Goal: Task Accomplishment & Management: Manage account settings

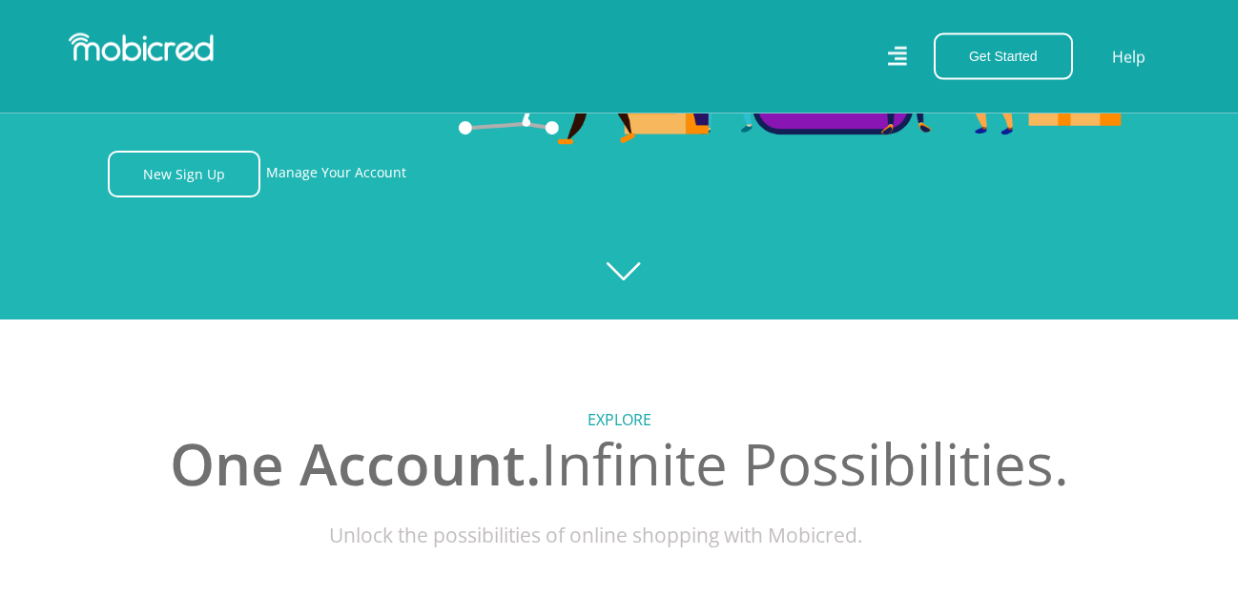
scroll to position [292, 0]
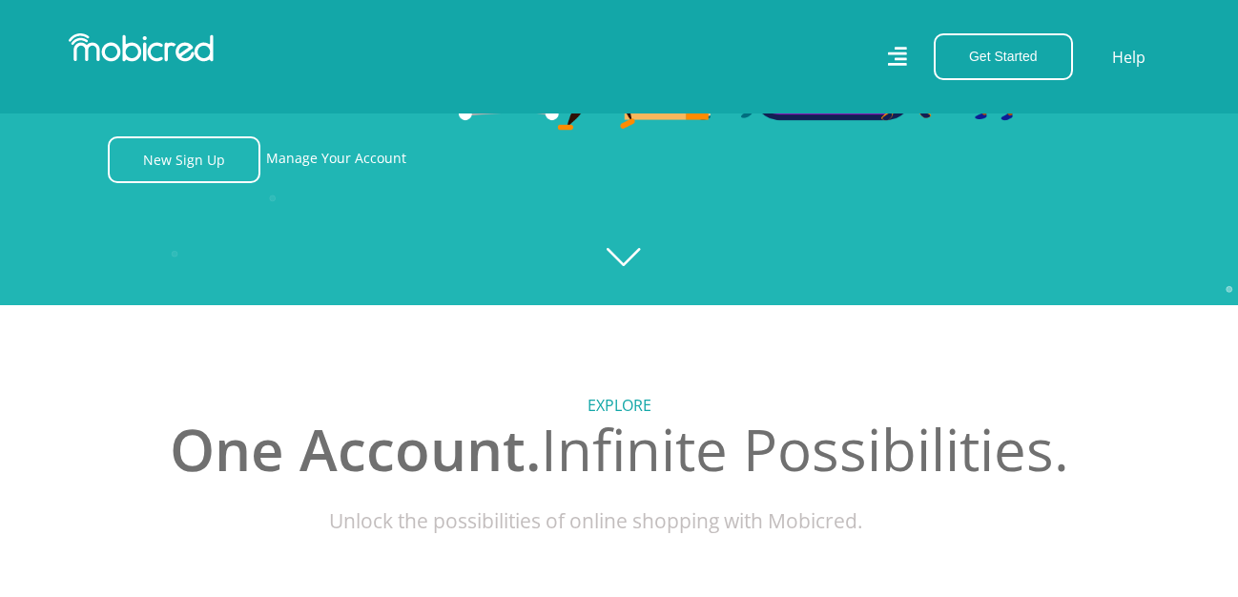
click at [632, 257] on icon "Created with [PERSON_NAME] 2.3.0" at bounding box center [619, 6] width 1238 height 597
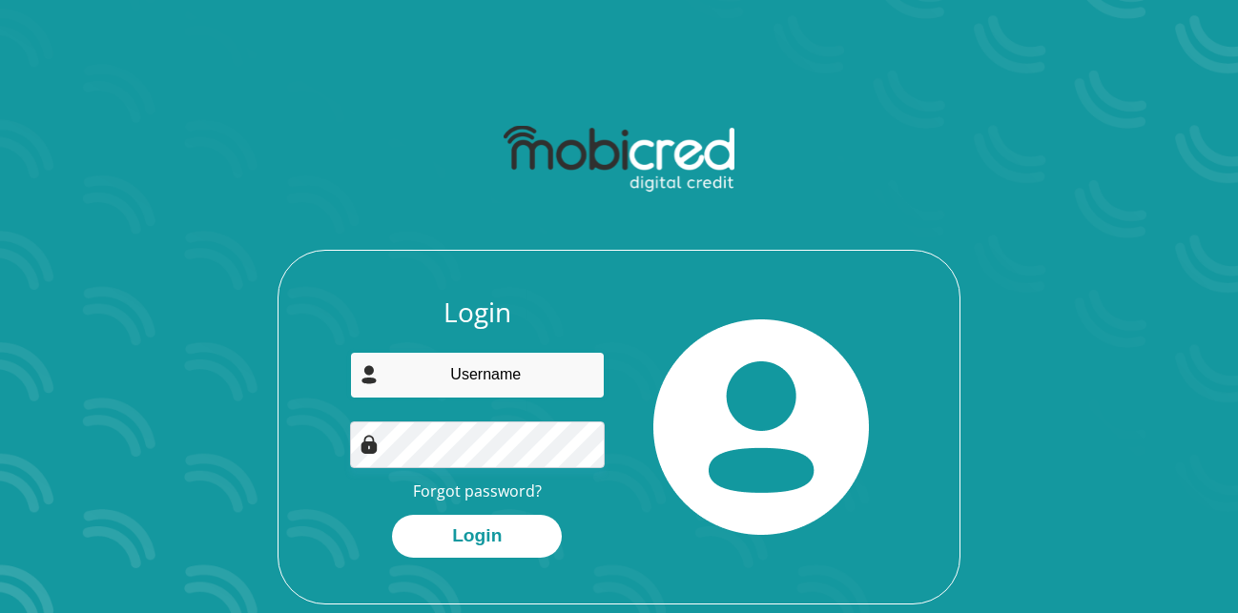
click at [480, 383] on input "email" at bounding box center [478, 375] width 256 height 47
type input "[EMAIL_ADDRESS][DOMAIN_NAME]"
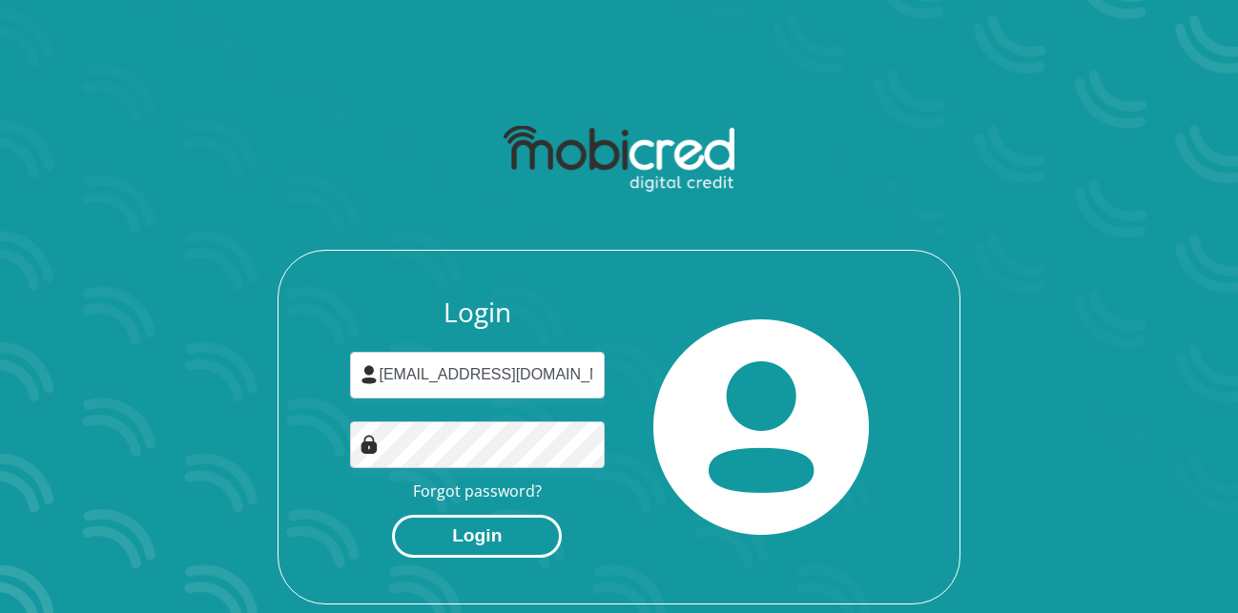
click at [498, 545] on button "Login" at bounding box center [477, 536] width 170 height 43
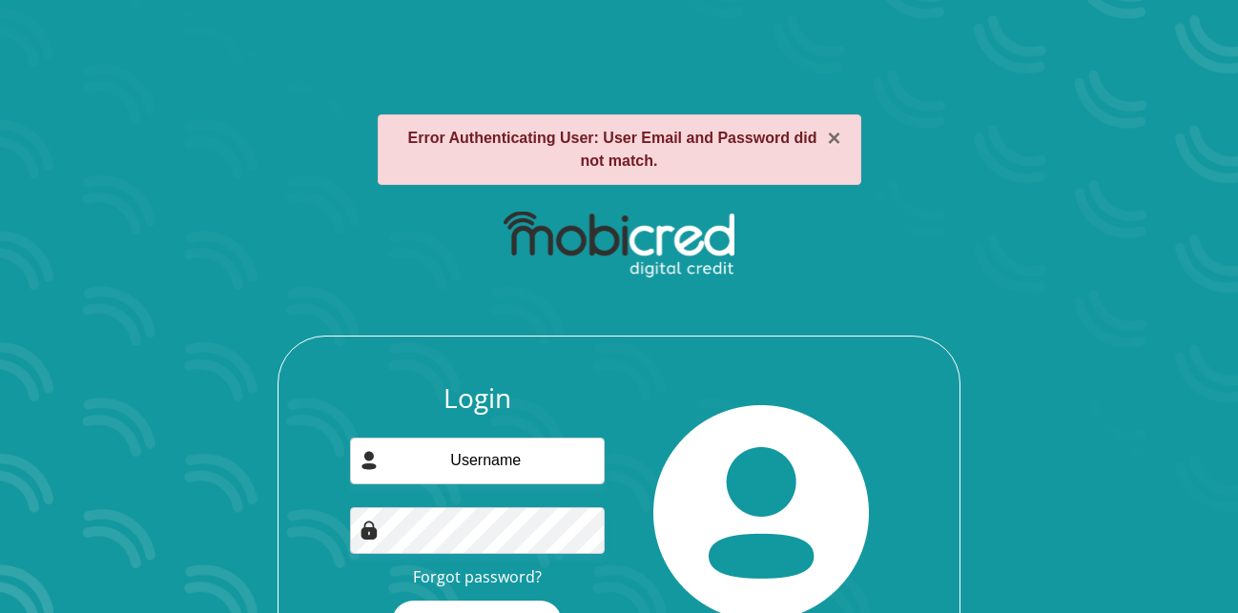
click at [596, 278] on img at bounding box center [619, 245] width 230 height 67
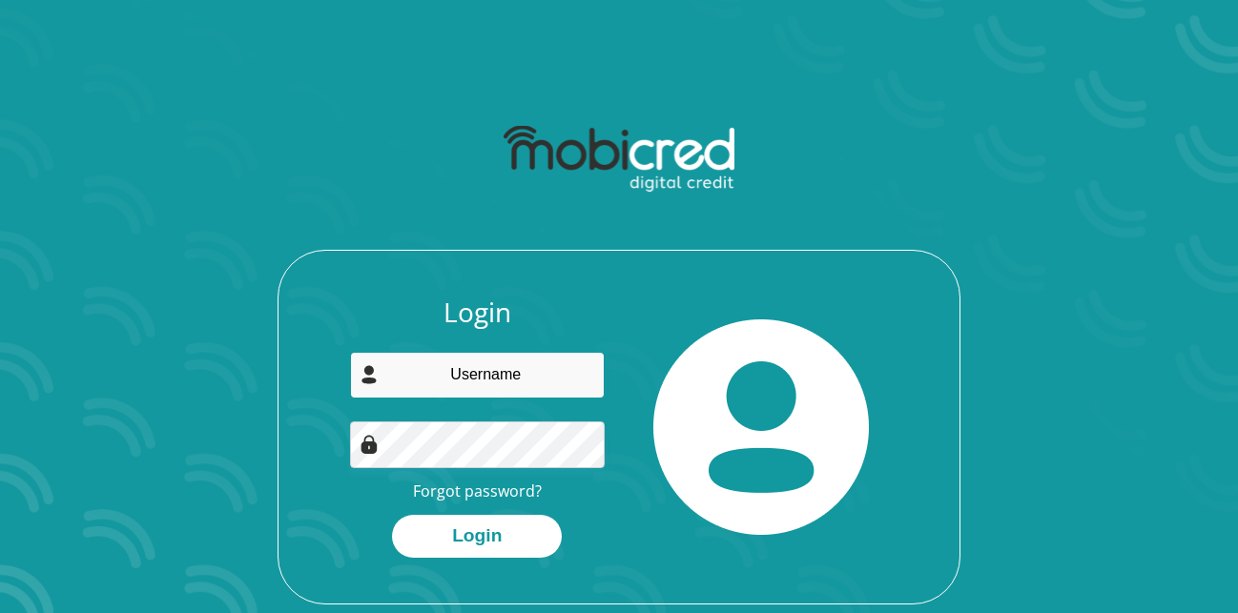
click at [489, 378] on input "email" at bounding box center [478, 375] width 256 height 47
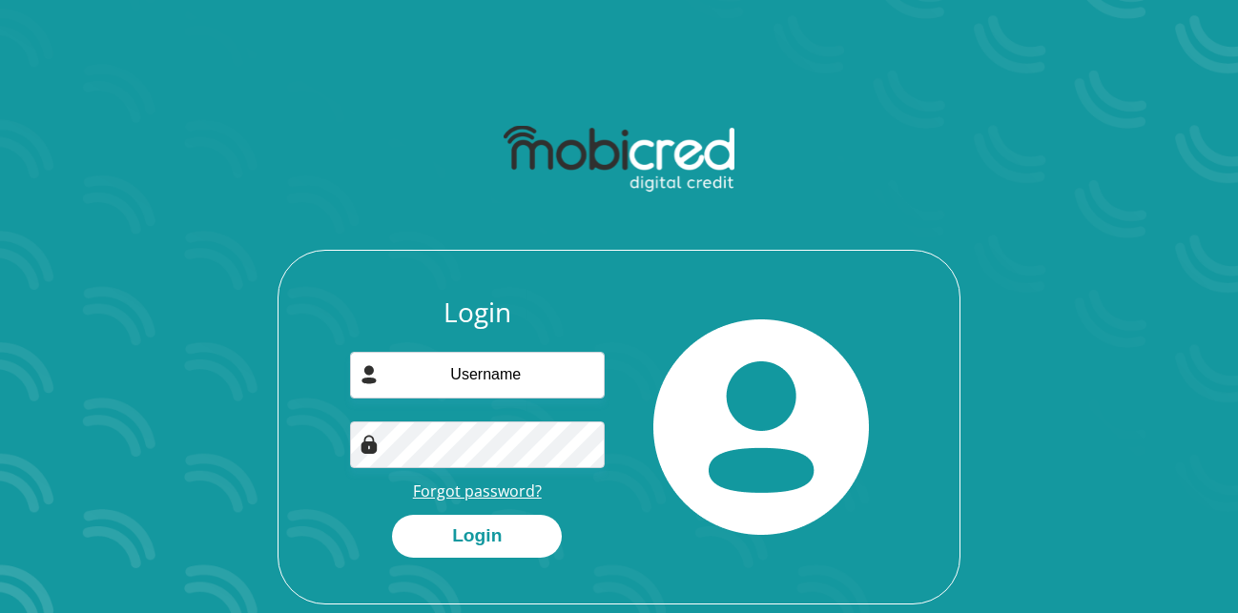
click at [517, 500] on link "Forgot password?" at bounding box center [477, 491] width 129 height 21
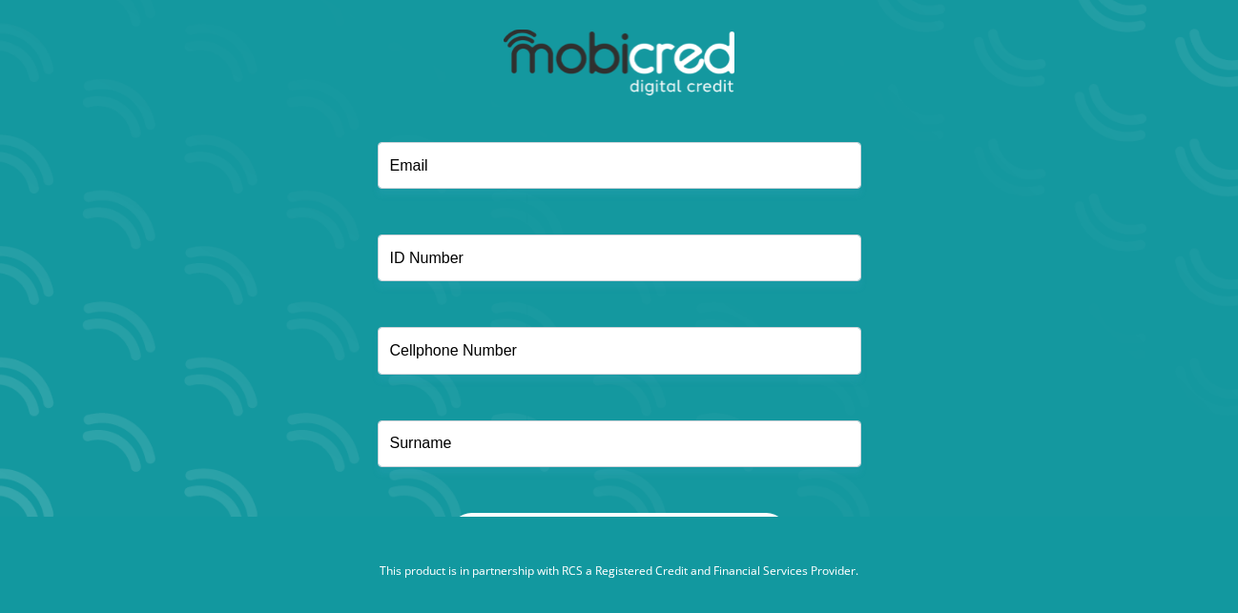
scroll to position [109, 0]
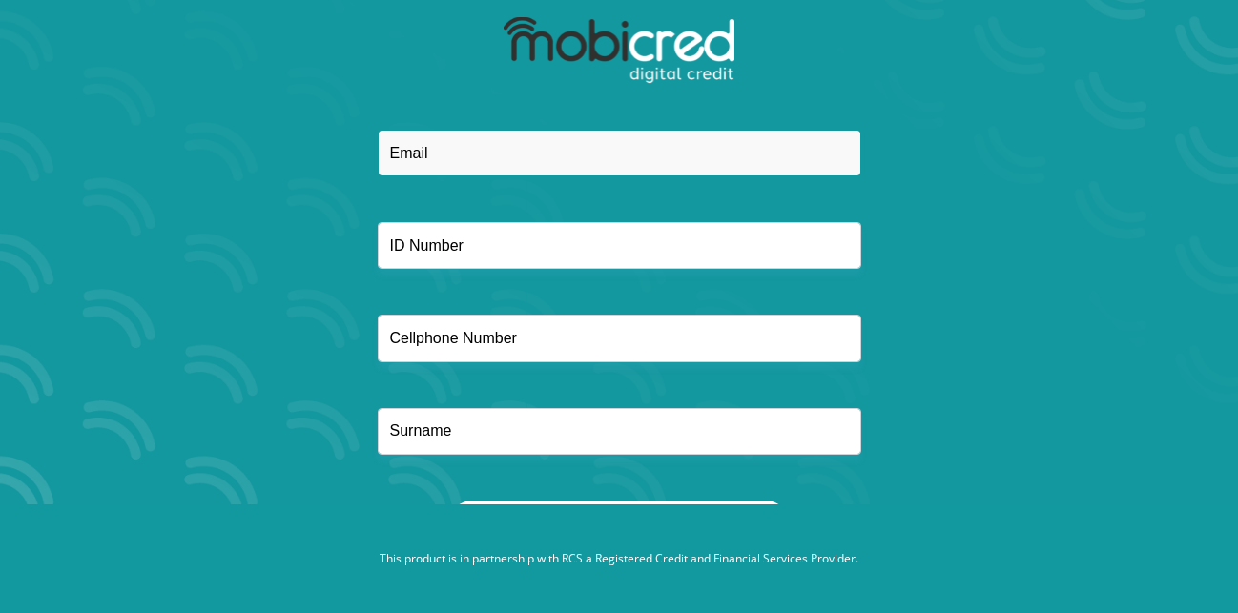
click at [523, 153] on input "email" at bounding box center [620, 153] width 484 height 47
type input "m"
type input "bmdlaka@gmail.com"
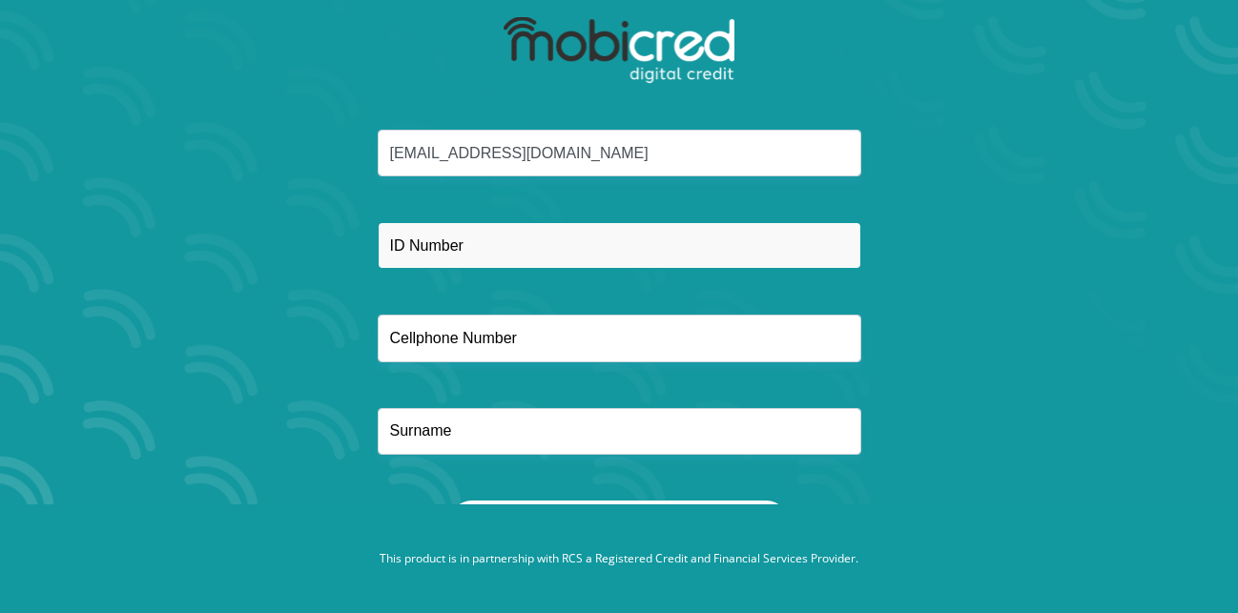
click at [450, 261] on input "text" at bounding box center [620, 245] width 484 height 47
type input "8706056551082"
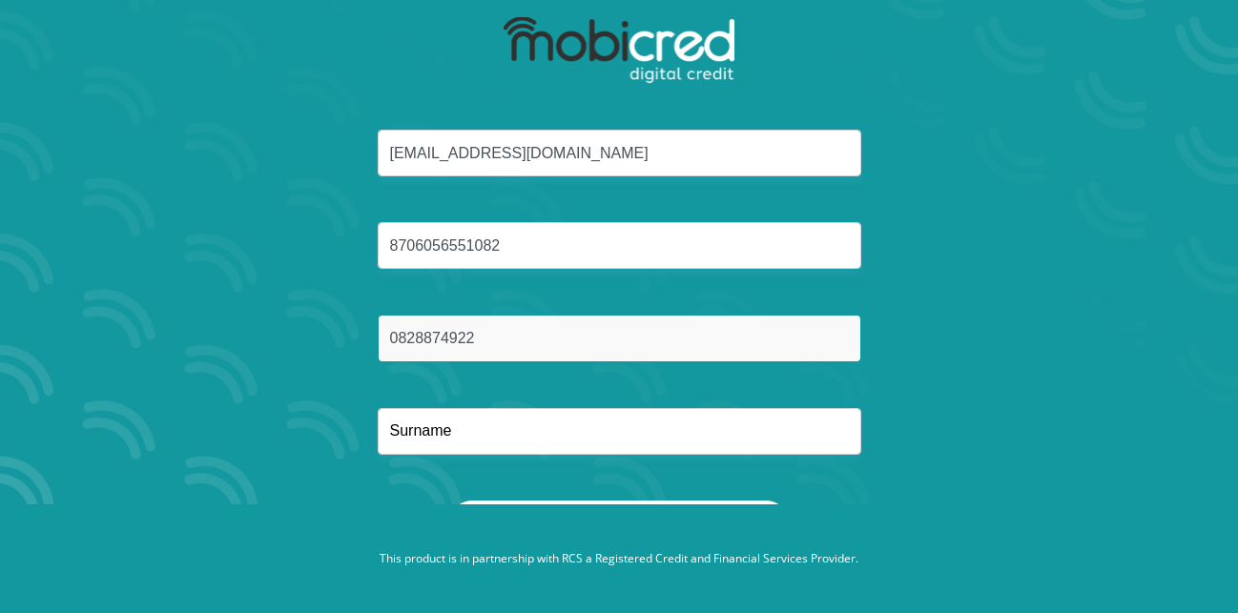
type input "0828874922"
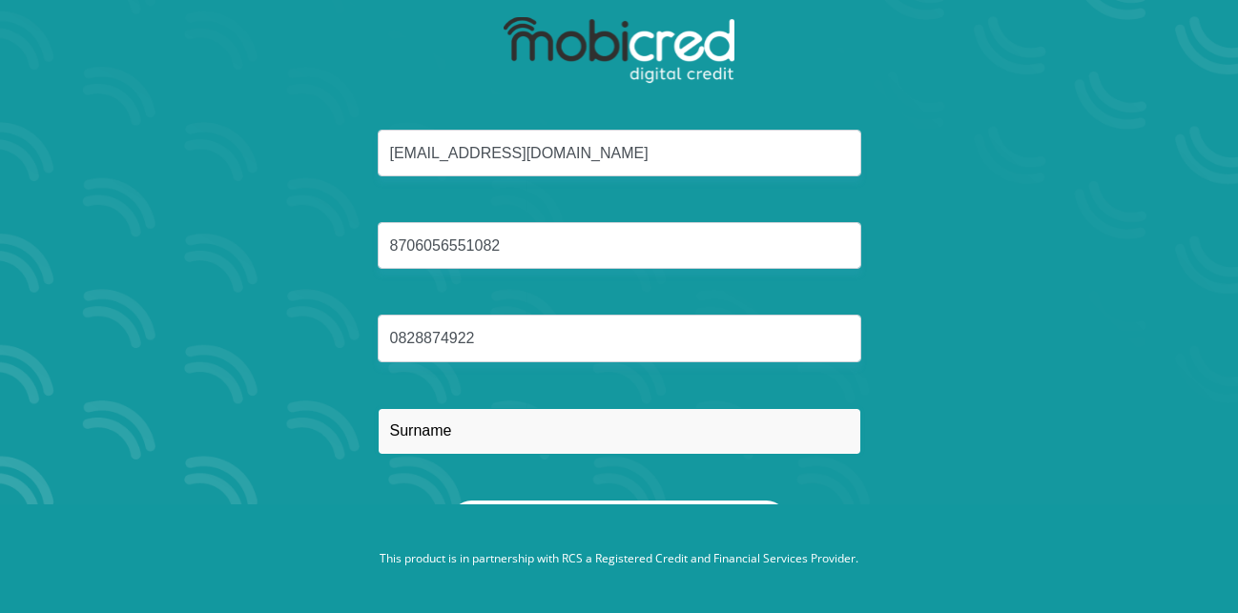
click at [473, 432] on input "text" at bounding box center [620, 431] width 484 height 47
type input "d"
type input "Mdlaka"
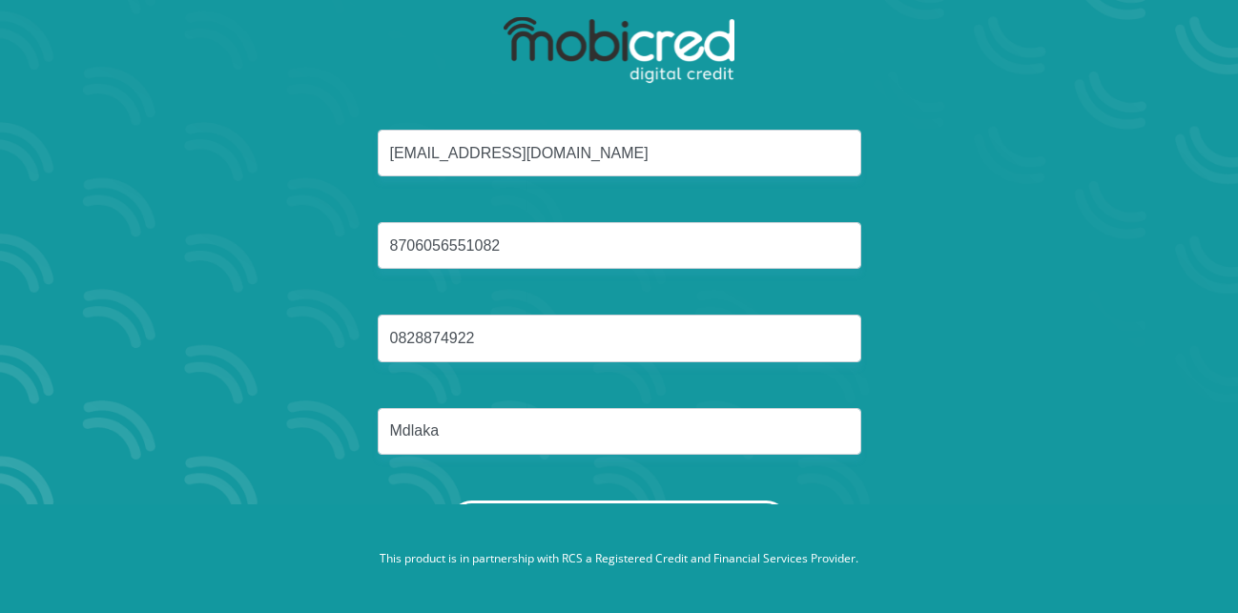
click at [677, 501] on button "Reset Password" at bounding box center [619, 522] width 338 height 43
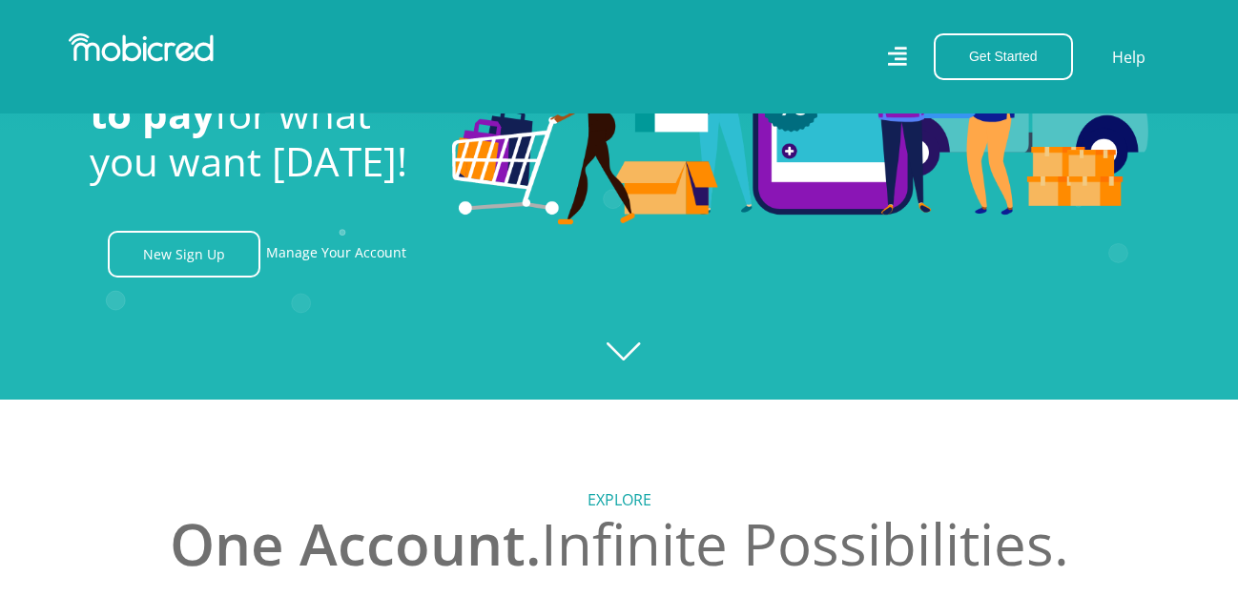
scroll to position [195, 0]
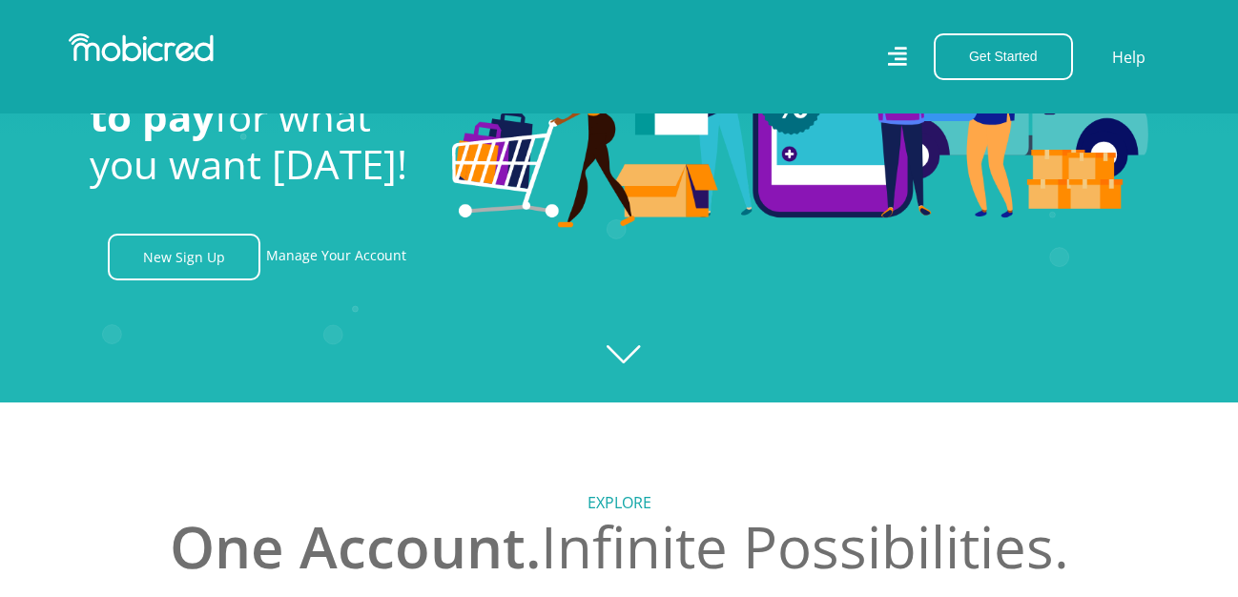
click at [633, 355] on icon "Created with Raphaël 2.3.0" at bounding box center [619, 103] width 1238 height 597
click at [325, 265] on link "Manage Your Account" at bounding box center [336, 257] width 140 height 47
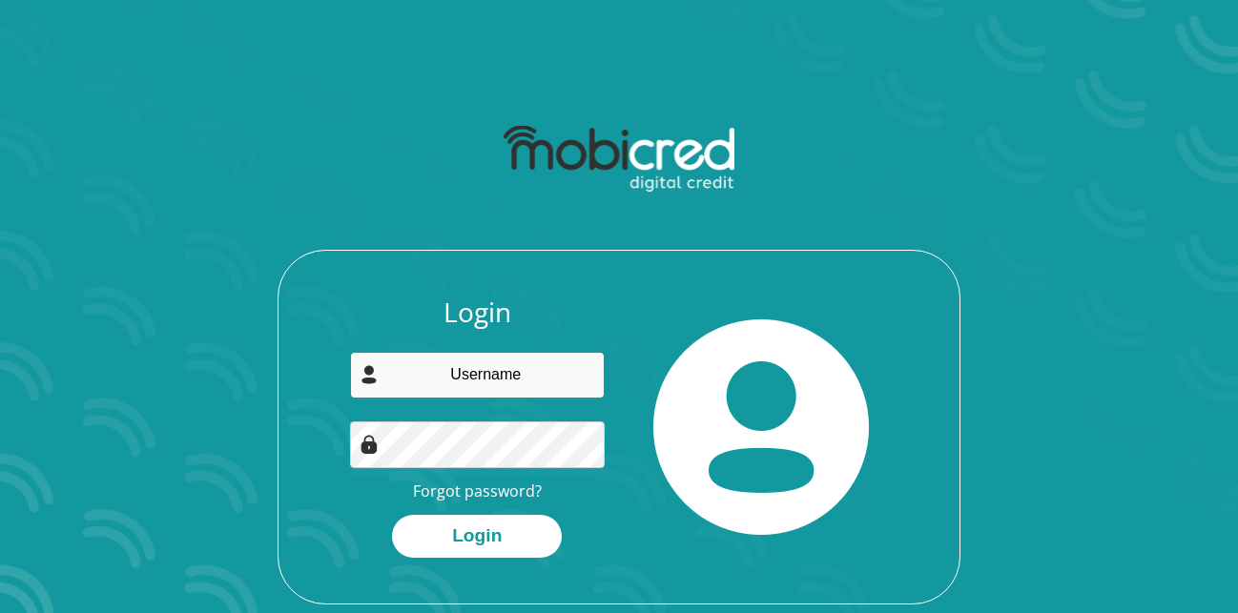
click at [434, 385] on input "email" at bounding box center [478, 375] width 256 height 47
type input "[EMAIL_ADDRESS][DOMAIN_NAME]"
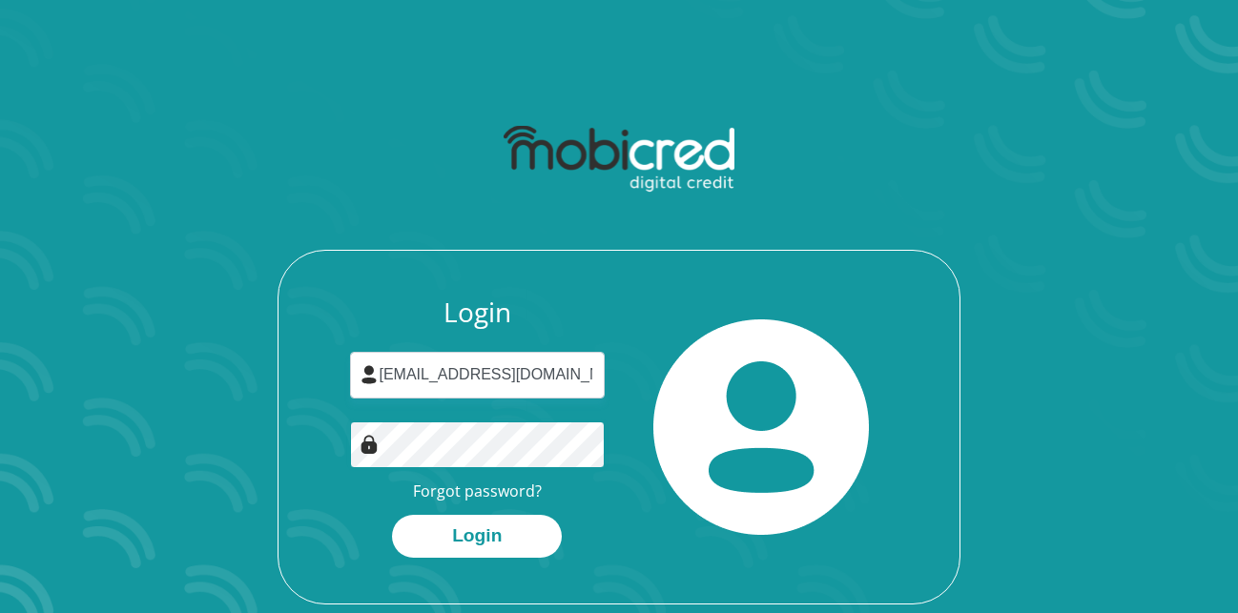
click at [392, 515] on button "Login" at bounding box center [477, 536] width 170 height 43
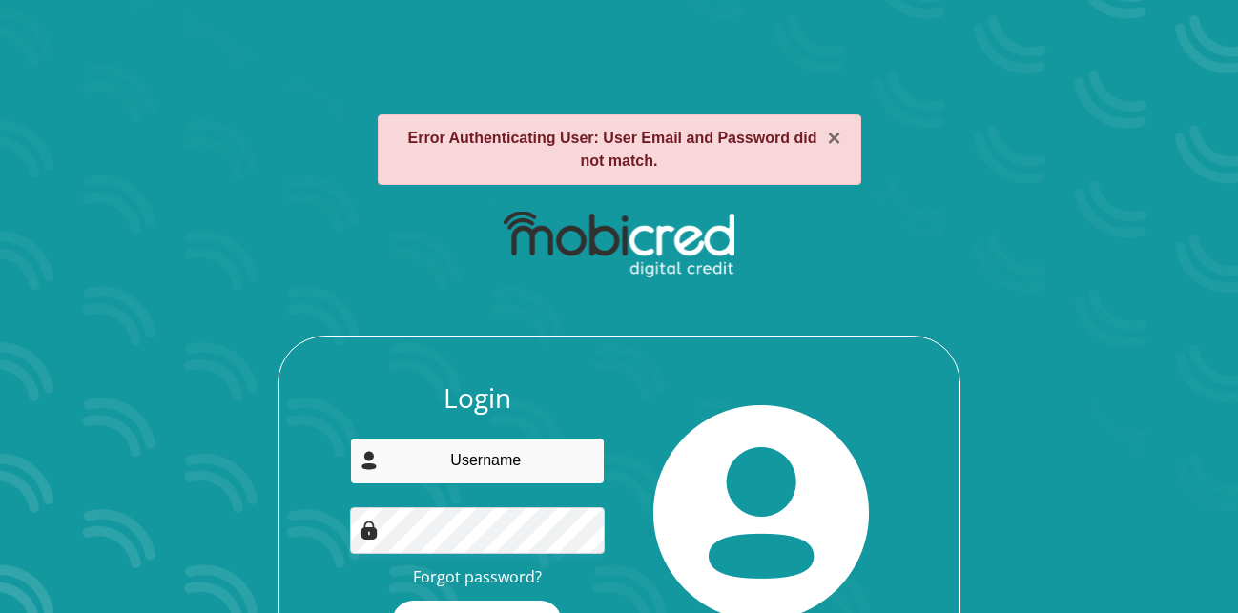
click at [532, 460] on input "email" at bounding box center [478, 461] width 256 height 47
type input "[EMAIL_ADDRESS][DOMAIN_NAME]"
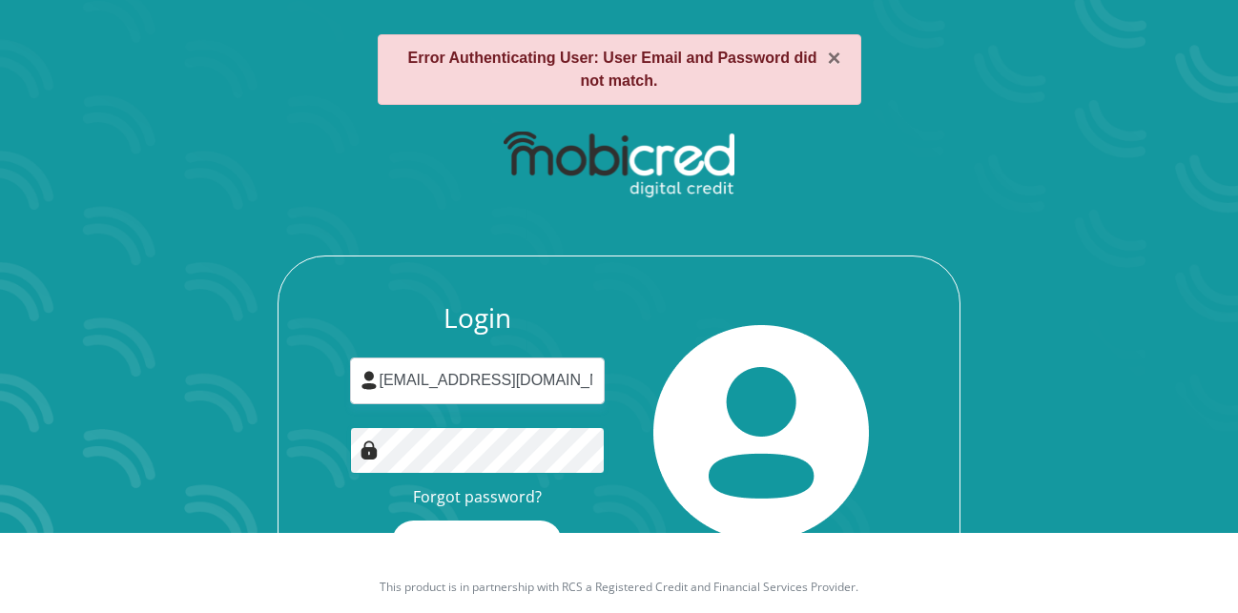
scroll to position [122, 0]
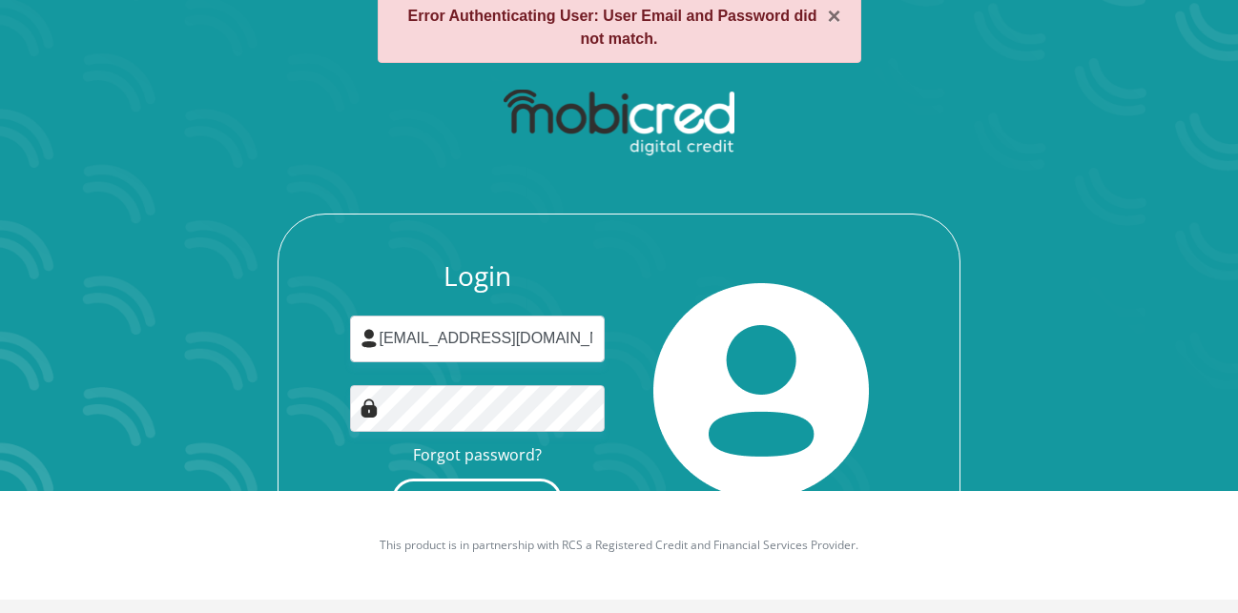
click at [459, 489] on button "Login" at bounding box center [477, 500] width 170 height 43
